Goal: Task Accomplishment & Management: Manage account settings

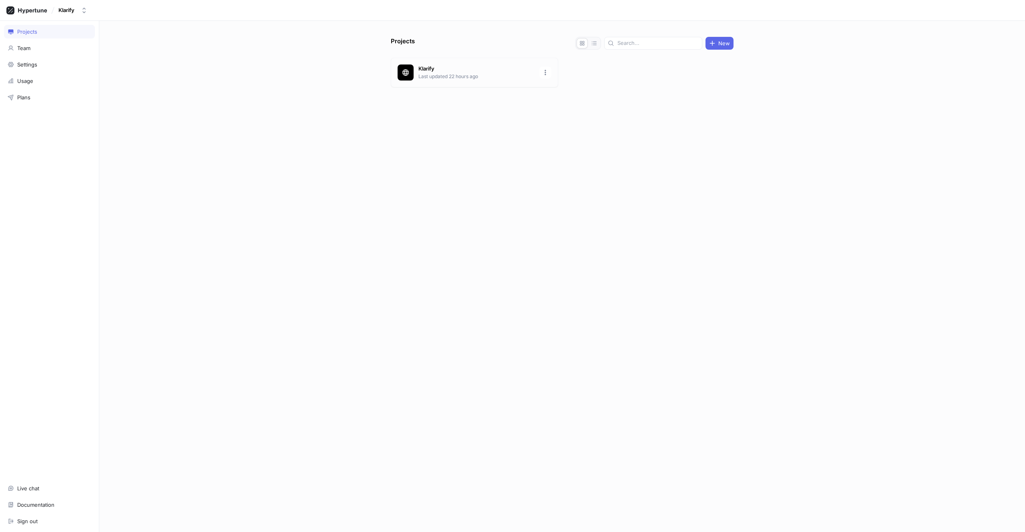
click at [442, 75] on p "Last updated 22 hours ago" at bounding box center [477, 76] width 116 height 7
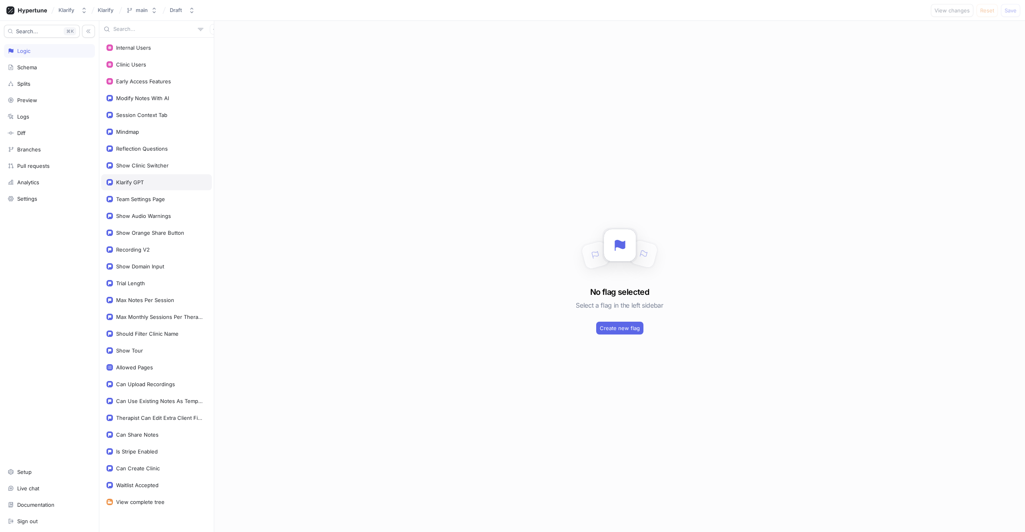
click at [136, 177] on div "Klarify GPT" at bounding box center [156, 182] width 111 height 16
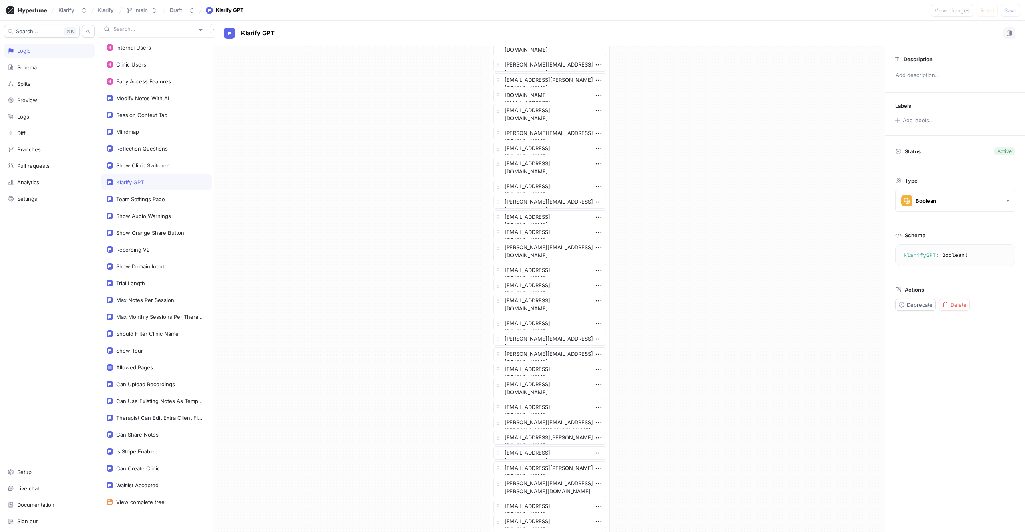
scroll to position [850, 0]
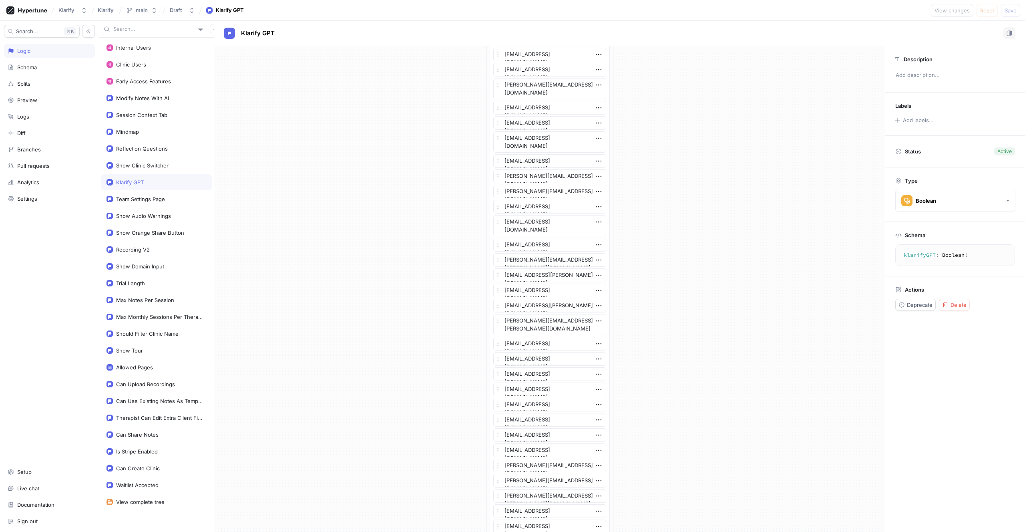
click at [637, 206] on div "If Context > User > Email is one of List [EMAIL_ADDRESS][DOMAIN_NAME] [EMAIL_AD…" at bounding box center [549, 424] width 671 height 2456
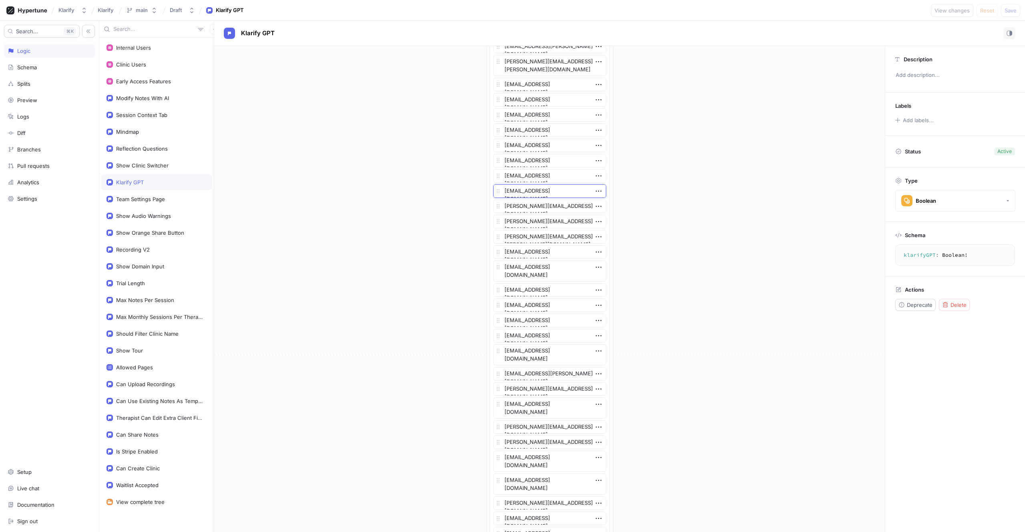
click at [533, 189] on textarea "[EMAIL_ADDRESS][DOMAIN_NAME]" at bounding box center [550, 191] width 113 height 14
click at [598, 188] on icon "button" at bounding box center [598, 191] width 9 height 9
click at [600, 203] on div "Delete" at bounding box center [627, 206] width 68 height 14
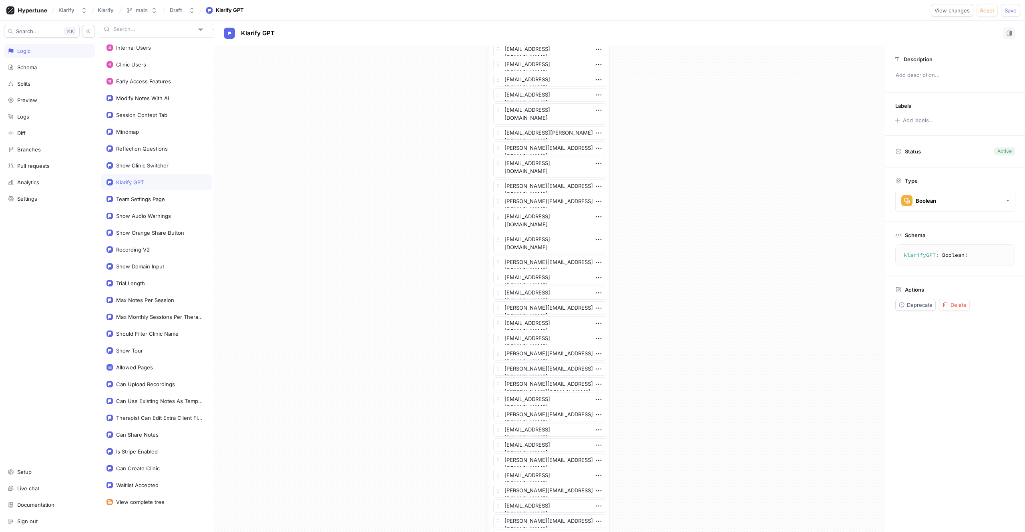
scroll to position [1618, 0]
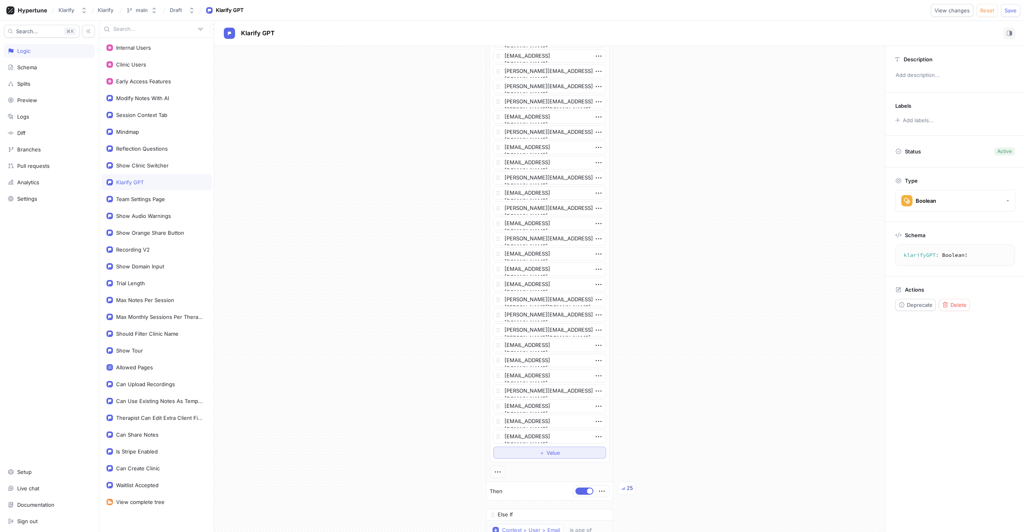
click at [547, 451] on span "Value" at bounding box center [554, 452] width 14 height 5
type textarea "x"
type textarea "[EMAIL_ADDRESS][DOMAIN_NAME]"
click at [1009, 14] on button "Save" at bounding box center [1010, 10] width 19 height 13
type textarea "x"
